Goal: Check status: Check status

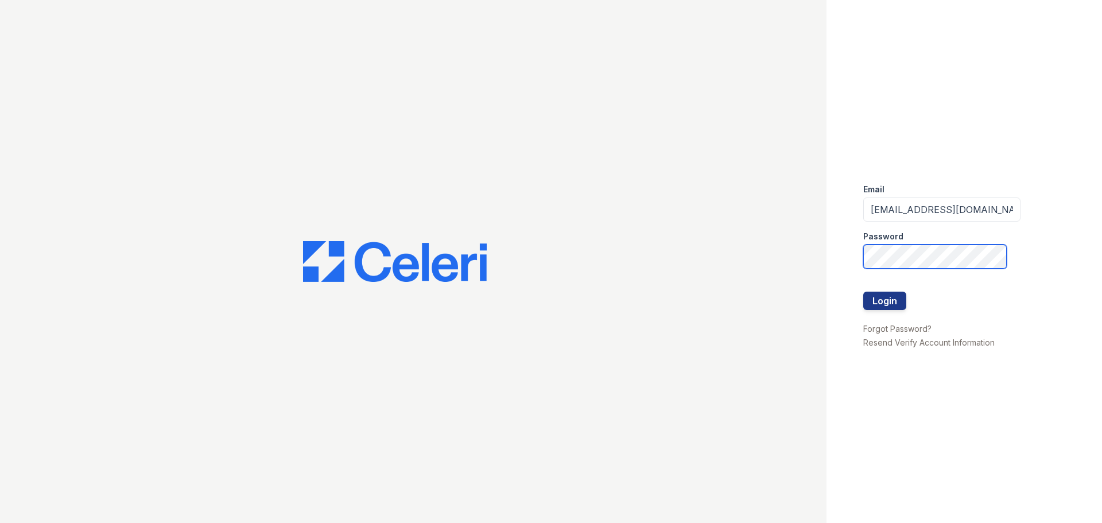
click at [863, 292] on button "Login" at bounding box center [884, 301] width 43 height 18
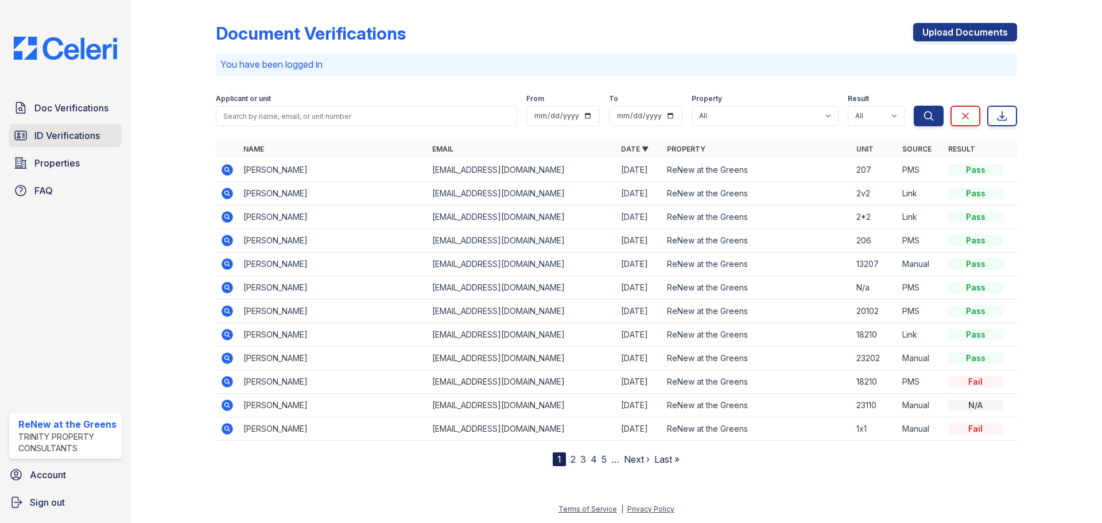
click at [28, 141] on link "ID Verifications" at bounding box center [65, 135] width 112 height 23
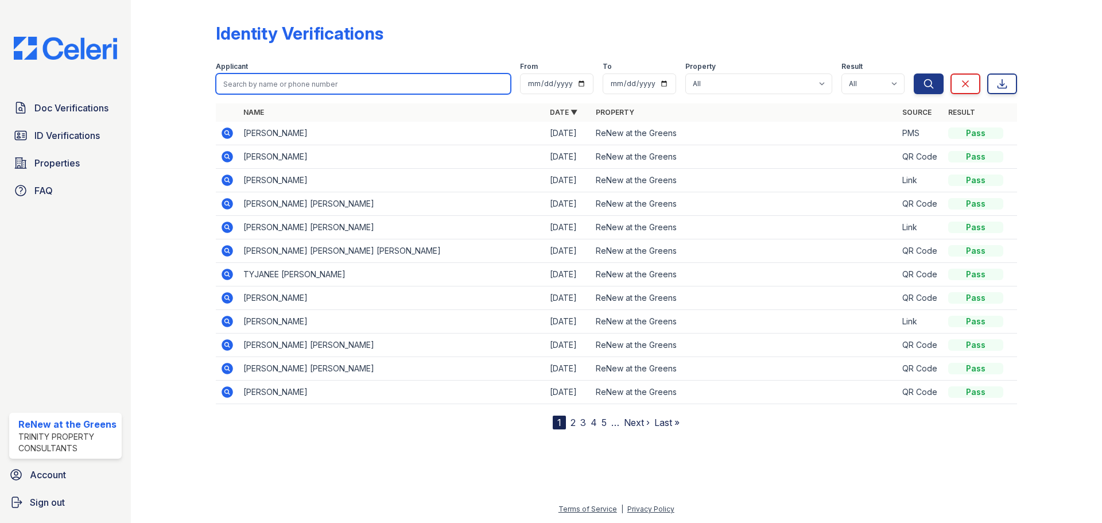
click at [281, 83] on input "search" at bounding box center [363, 83] width 295 height 21
type input "Luis"
click at [914, 73] on button "Search" at bounding box center [929, 83] width 30 height 21
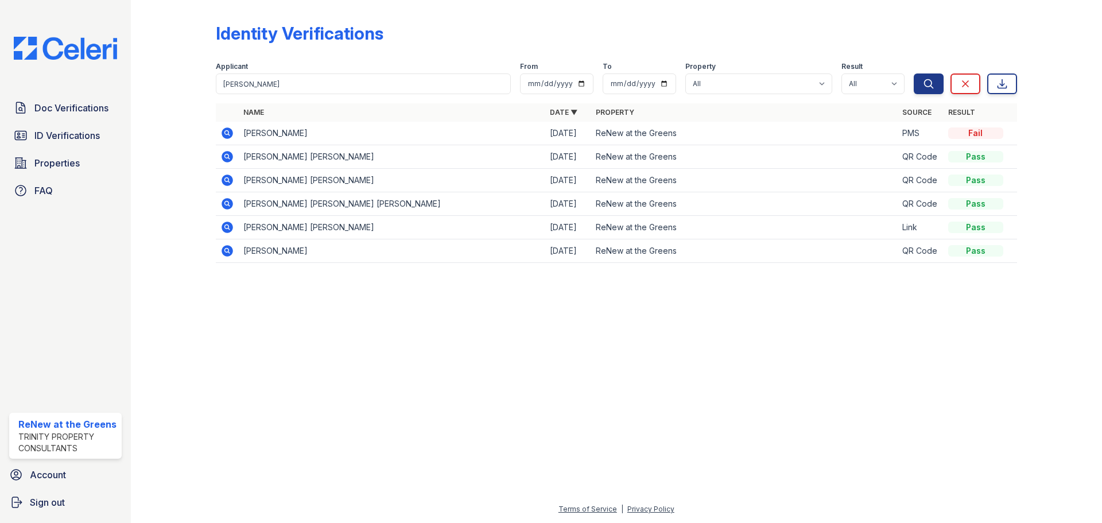
click at [231, 133] on icon at bounding box center [227, 132] width 11 height 11
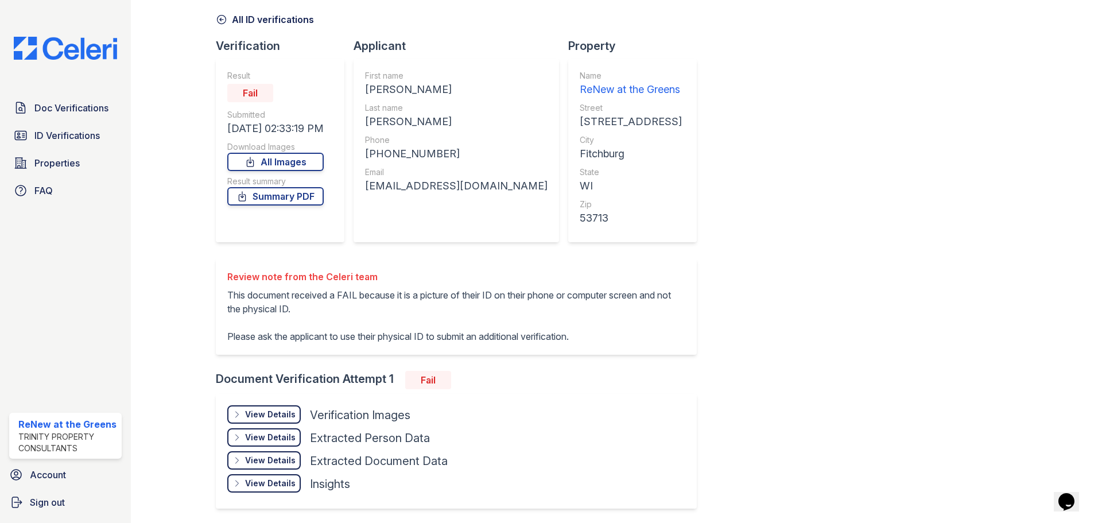
scroll to position [88, 0]
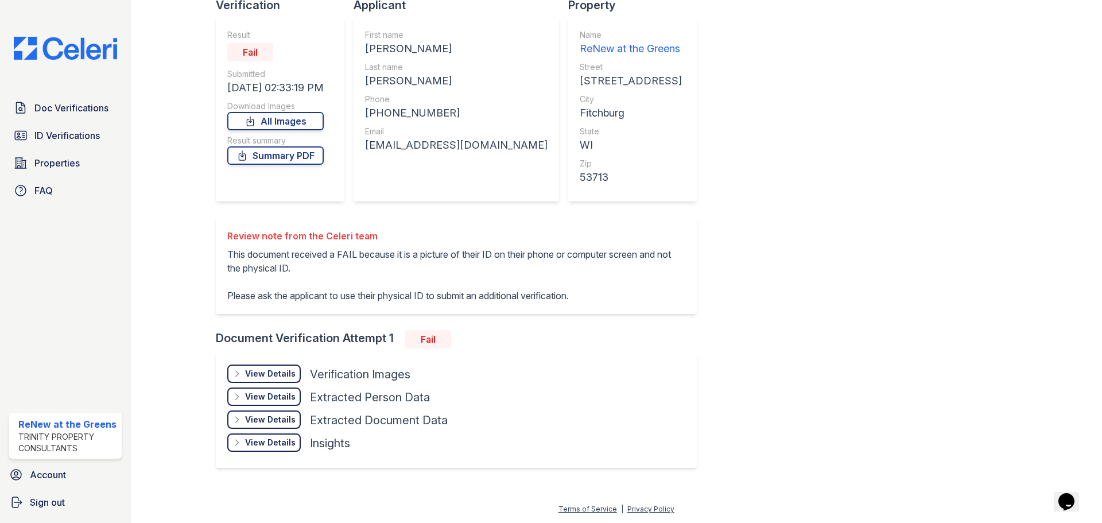
click at [274, 372] on div "View Details" at bounding box center [270, 373] width 51 height 11
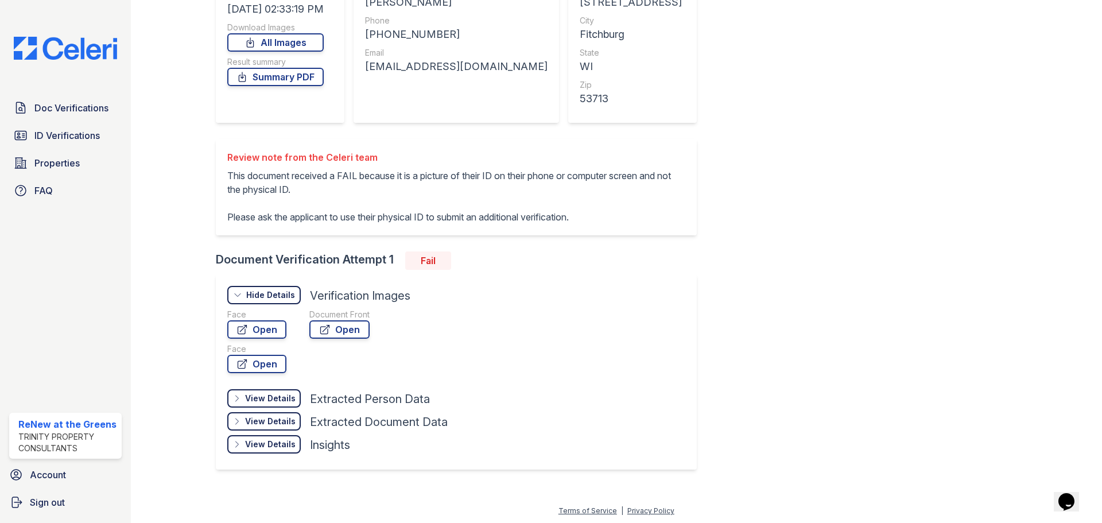
scroll to position [168, 0]
click at [344, 328] on link "Open" at bounding box center [339, 328] width 60 height 18
click at [51, 140] on span "ID Verifications" at bounding box center [66, 136] width 65 height 14
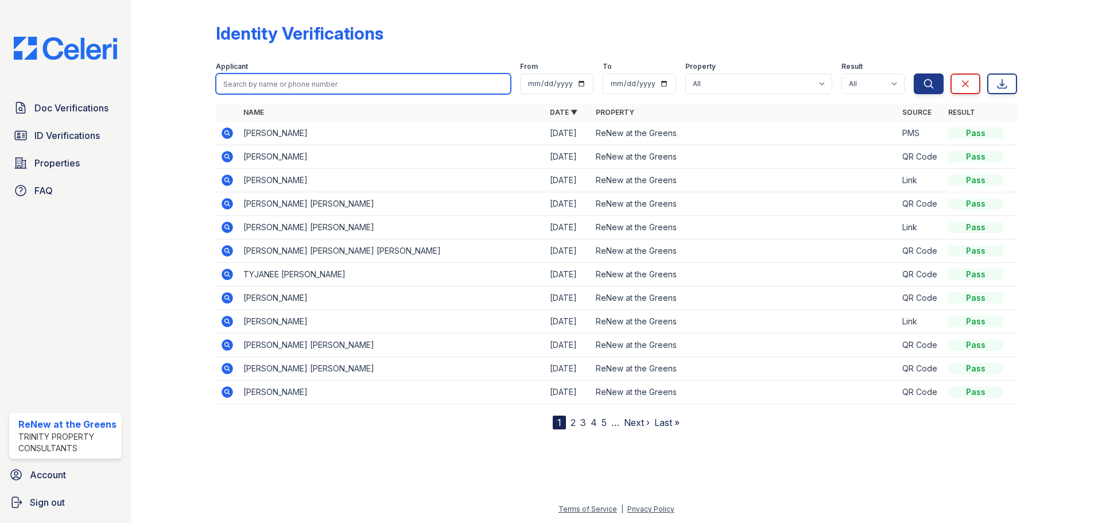
click at [266, 79] on input "search" at bounding box center [363, 83] width 295 height 21
type input "maria"
click at [914, 73] on button "Search" at bounding box center [929, 83] width 30 height 21
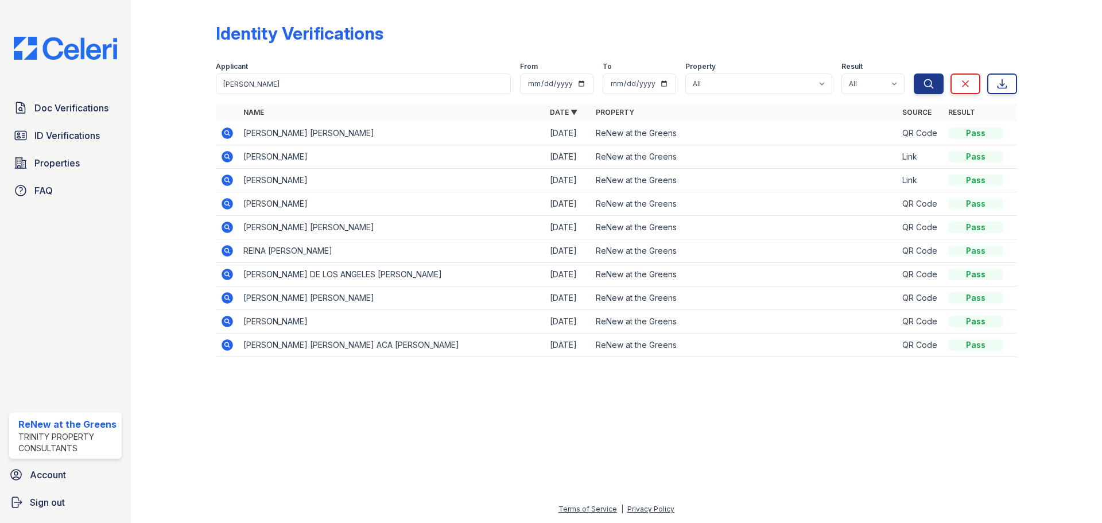
click at [220, 133] on icon at bounding box center [227, 133] width 14 height 14
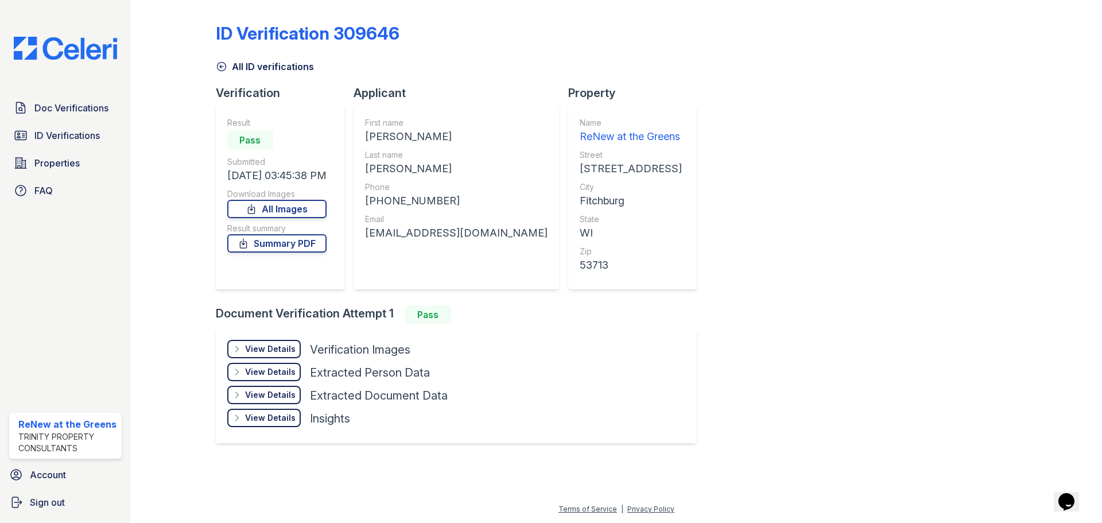
click at [270, 353] on div "View Details" at bounding box center [270, 348] width 51 height 11
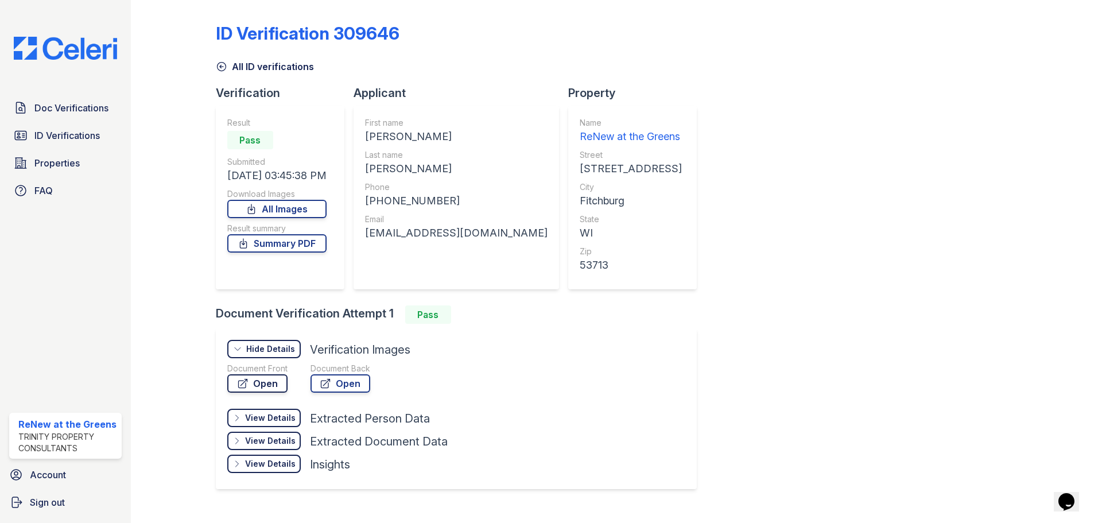
click at [257, 383] on link "Open" at bounding box center [257, 383] width 60 height 18
click at [275, 241] on link "Summary PDF" at bounding box center [276, 243] width 99 height 18
click at [62, 139] on span "ID Verifications" at bounding box center [66, 136] width 65 height 14
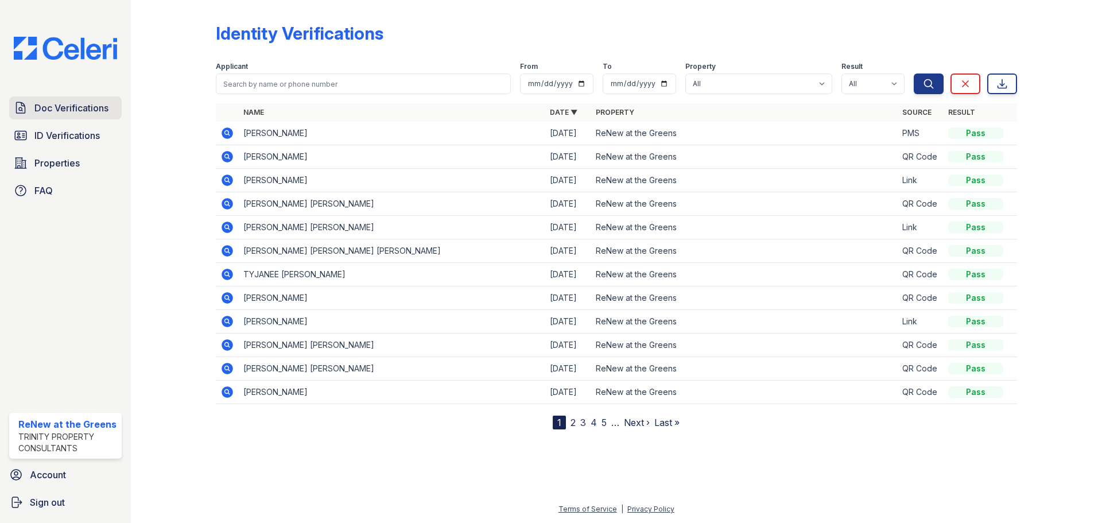
click at [74, 107] on span "Doc Verifications" at bounding box center [71, 108] width 74 height 14
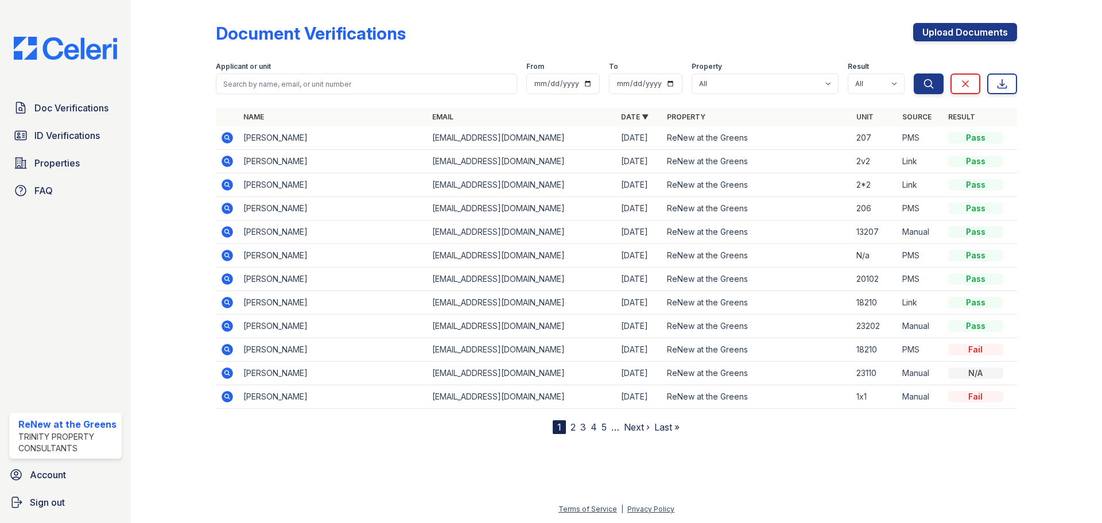
click at [223, 274] on icon at bounding box center [227, 279] width 14 height 14
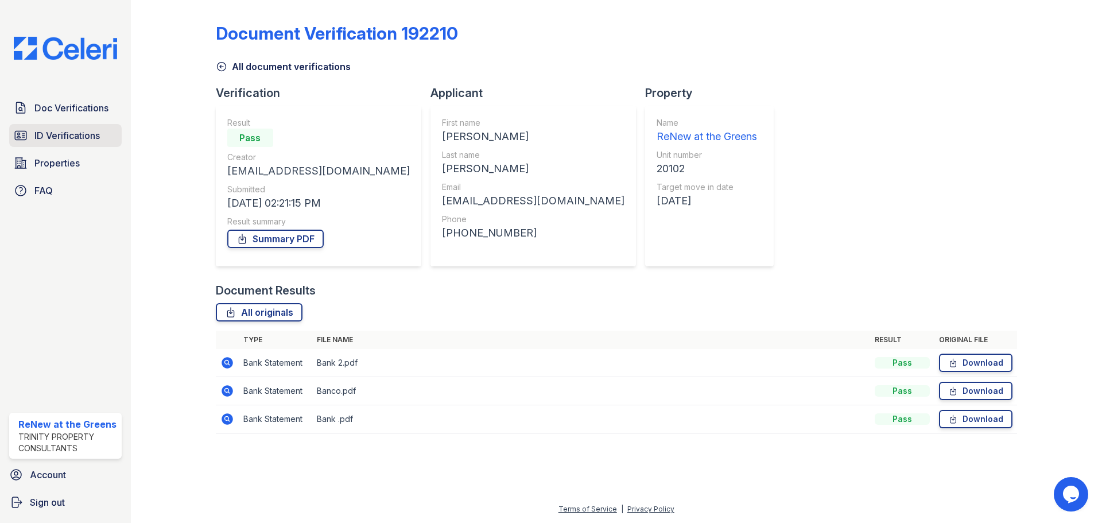
click at [55, 131] on span "ID Verifications" at bounding box center [66, 136] width 65 height 14
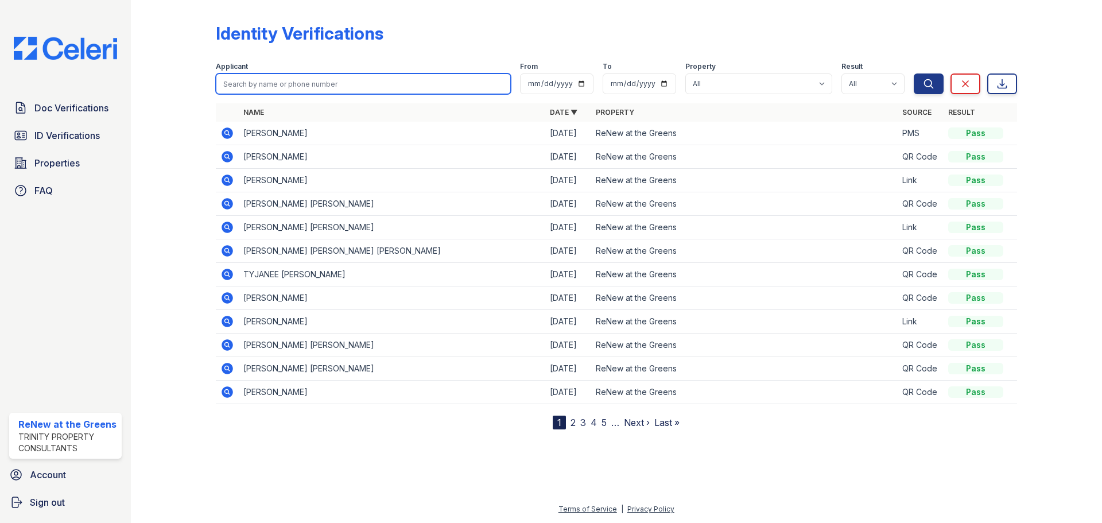
click at [270, 76] on input "search" at bounding box center [363, 83] width 295 height 21
type input "[PERSON_NAME]"
click at [914, 73] on button "Search" at bounding box center [929, 83] width 30 height 21
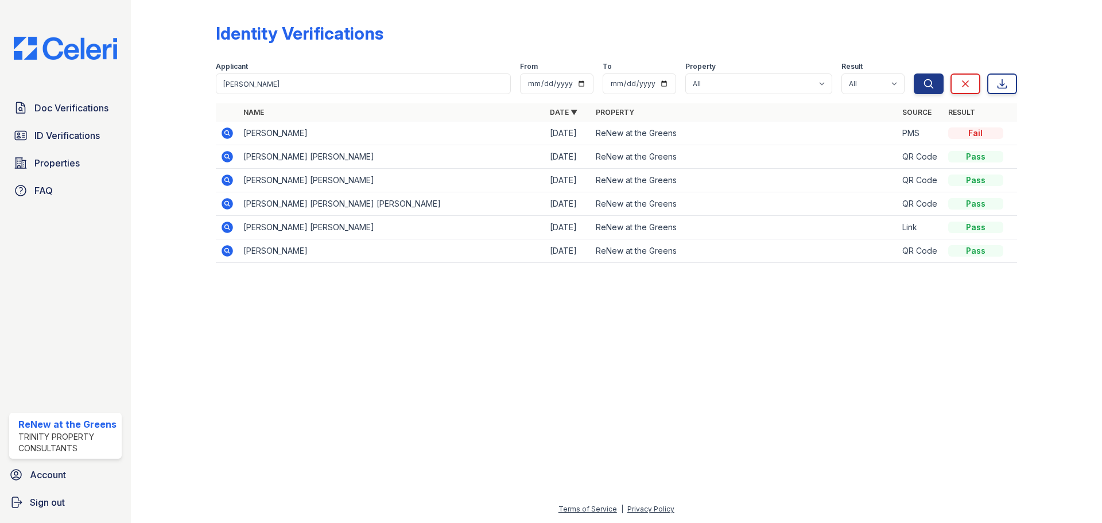
click at [232, 131] on icon at bounding box center [227, 132] width 11 height 11
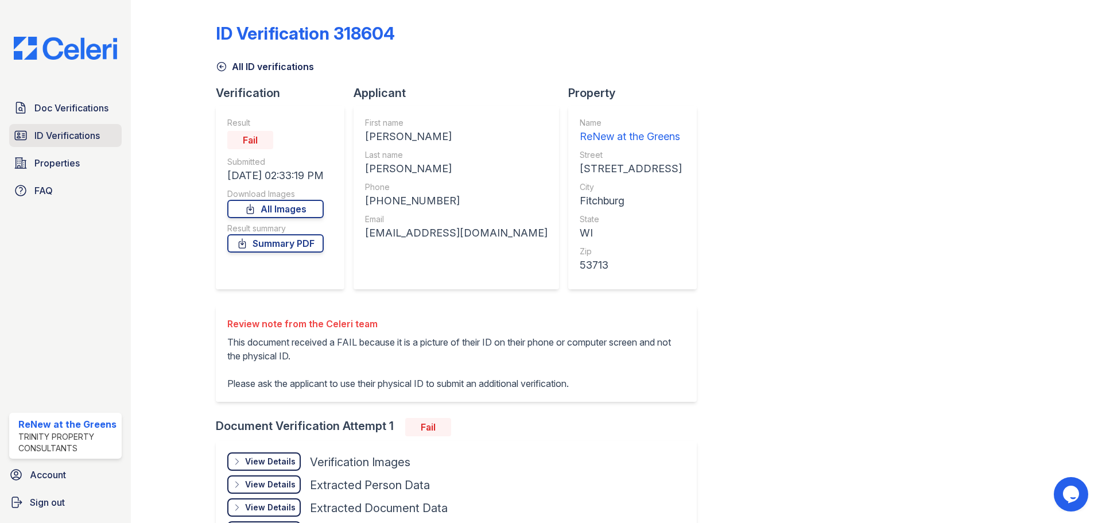
click at [61, 134] on span "ID Verifications" at bounding box center [66, 136] width 65 height 14
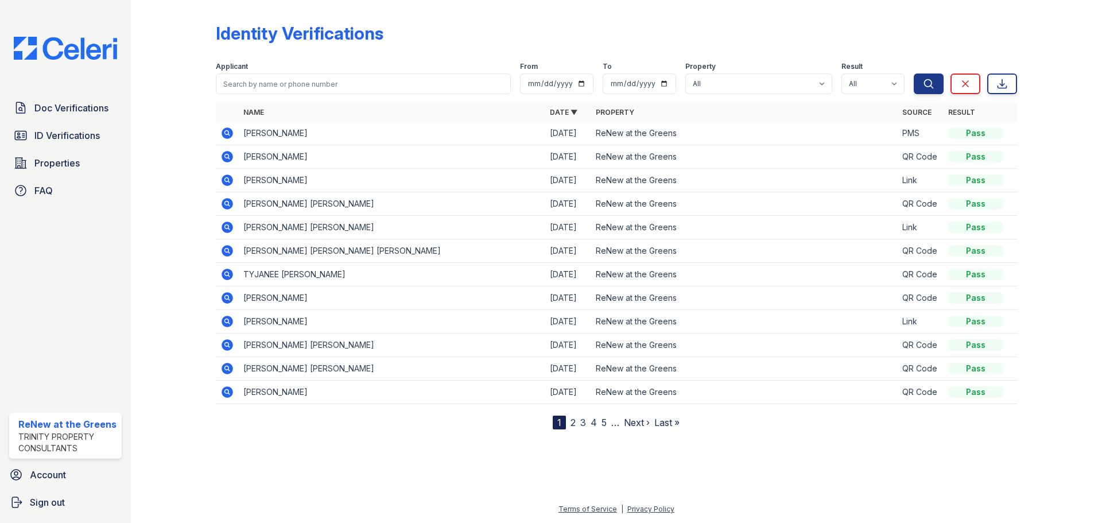
click at [166, 244] on div at bounding box center [182, 217] width 67 height 425
click at [284, 86] on input "search" at bounding box center [363, 83] width 295 height 21
click at [64, 165] on span "Properties" at bounding box center [56, 163] width 45 height 14
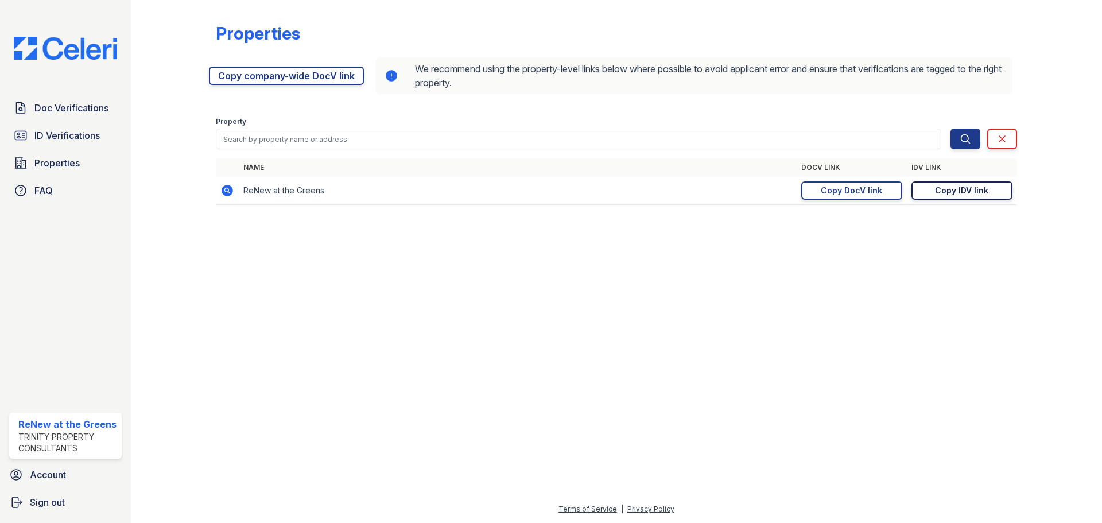
click at [963, 192] on div "Copy IDV link" at bounding box center [961, 190] width 53 height 11
click at [956, 196] on div "Copy IDV link" at bounding box center [961, 190] width 53 height 11
click at [64, 102] on span "Doc Verifications" at bounding box center [71, 108] width 74 height 14
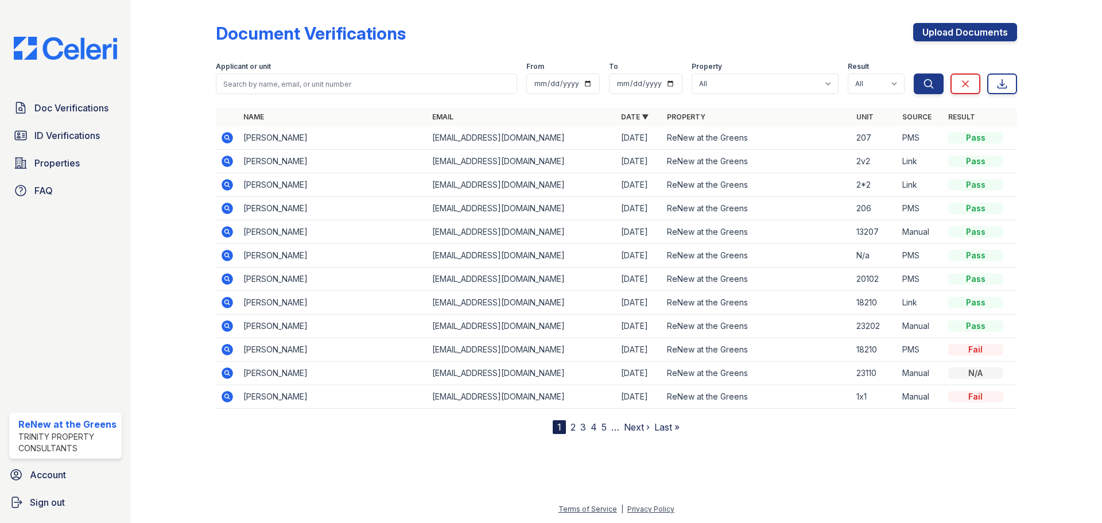
click at [226, 278] on icon at bounding box center [226, 278] width 3 height 3
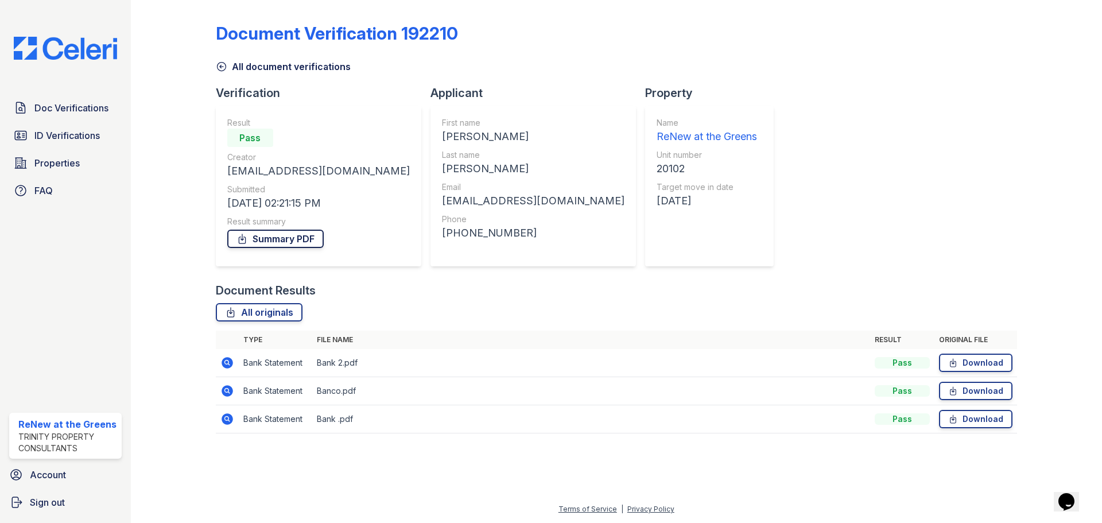
click at [273, 239] on link "Summary PDF" at bounding box center [275, 239] width 96 height 18
click at [268, 313] on link "All originals" at bounding box center [259, 312] width 87 height 18
